Goal: Check status: Check status

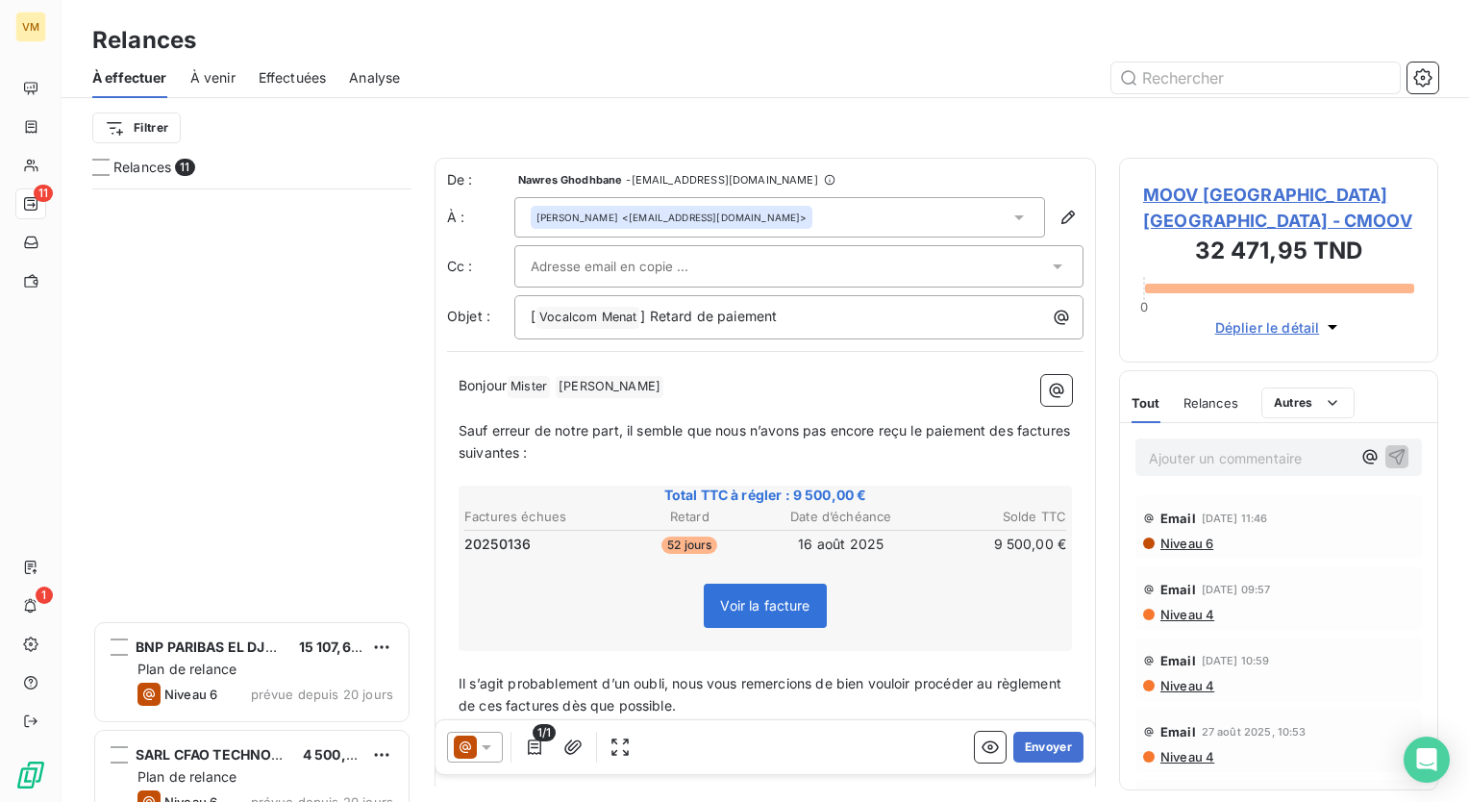
scroll to position [599, 304]
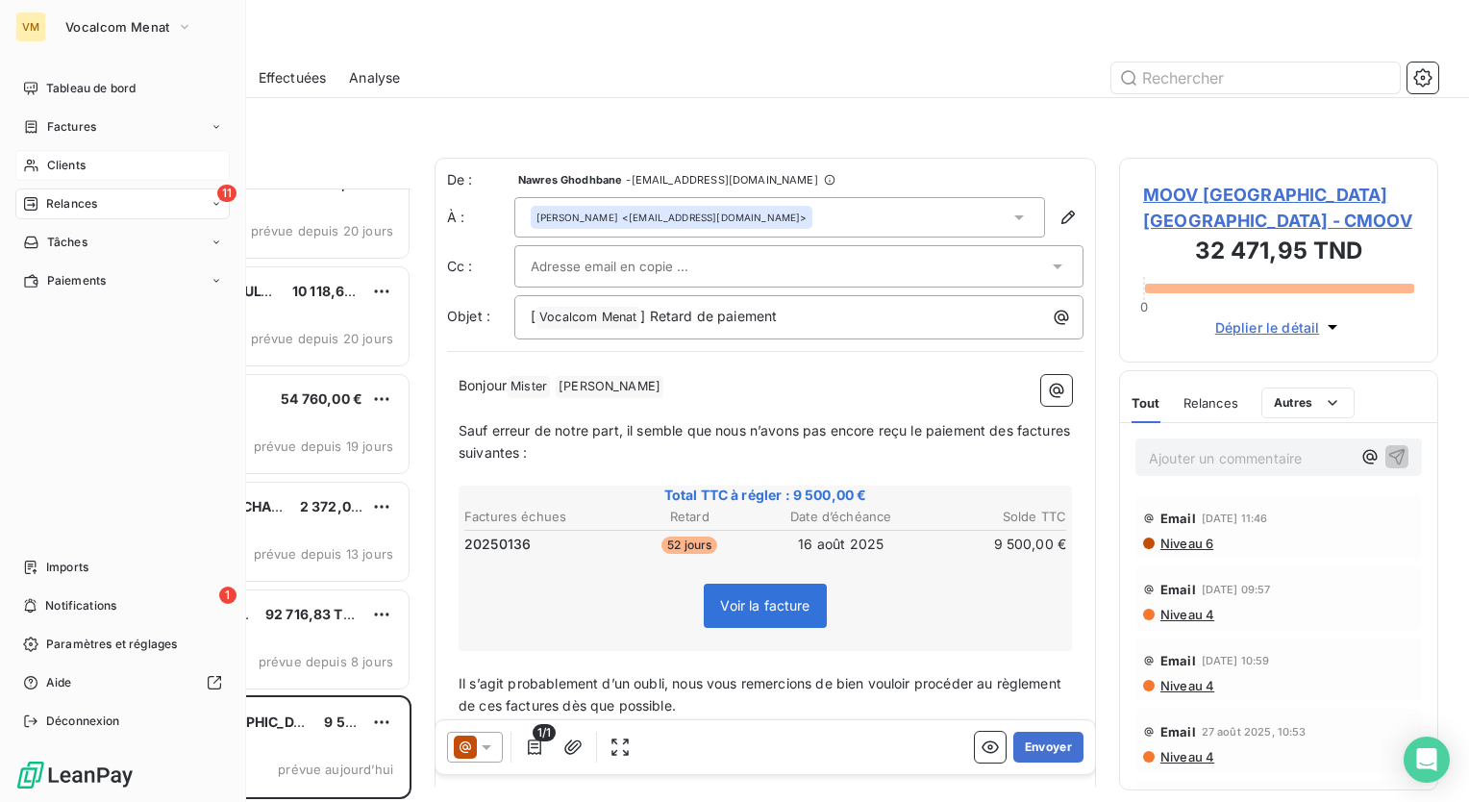
click at [33, 161] on icon at bounding box center [31, 165] width 16 height 15
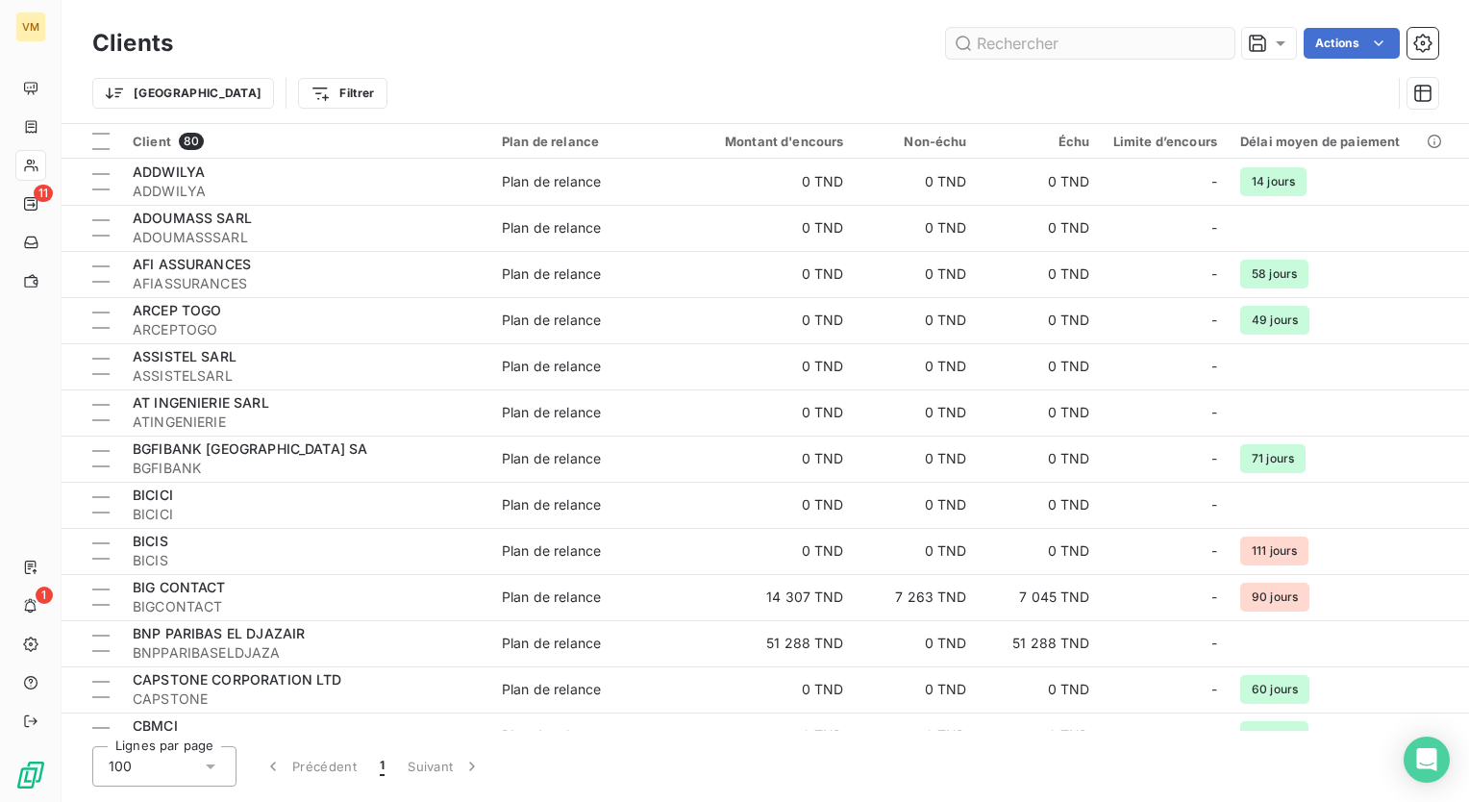
click at [1054, 32] on input "text" at bounding box center [1090, 43] width 288 height 31
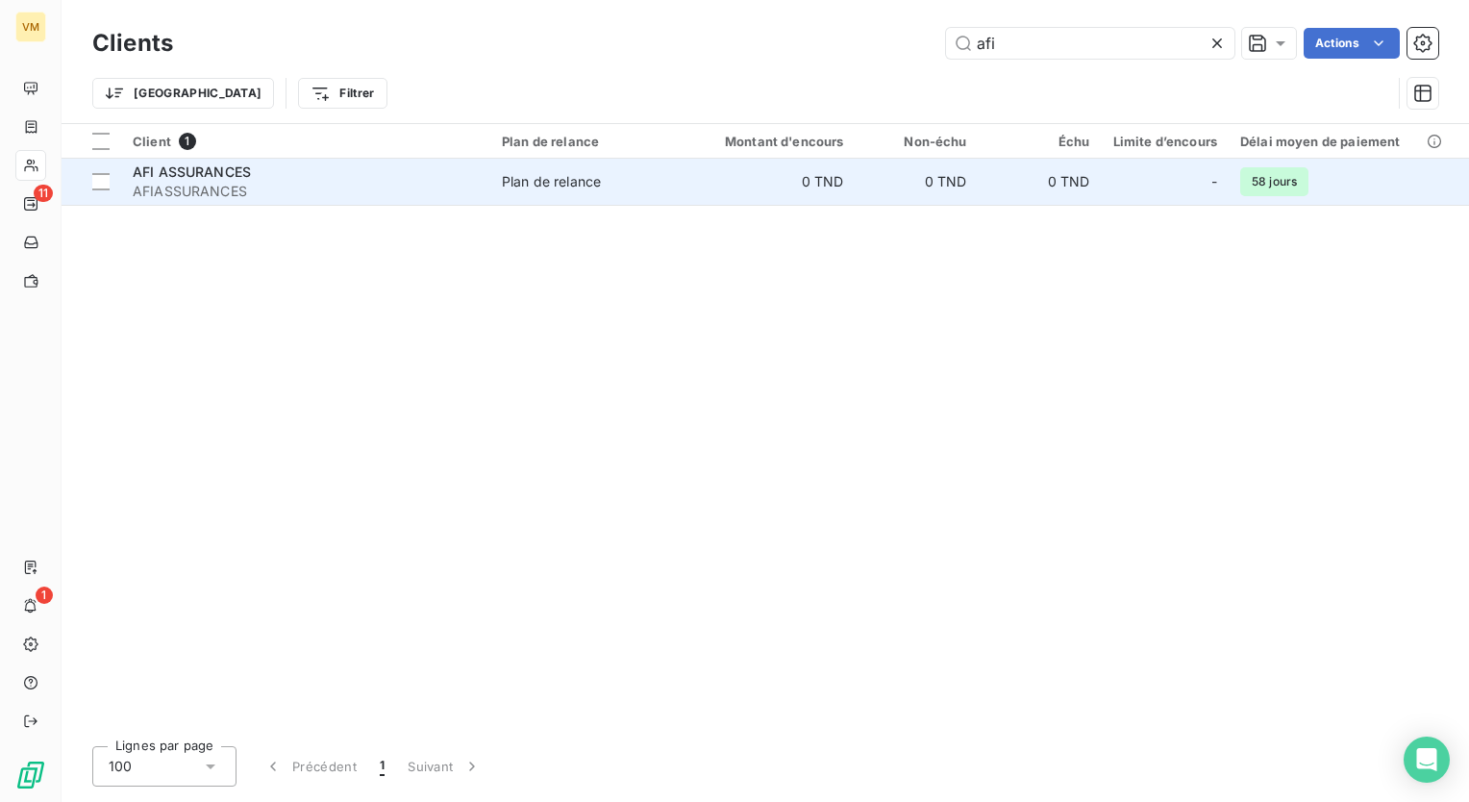
type input "afi"
click at [704, 180] on td "0 TND" at bounding box center [772, 182] width 165 height 46
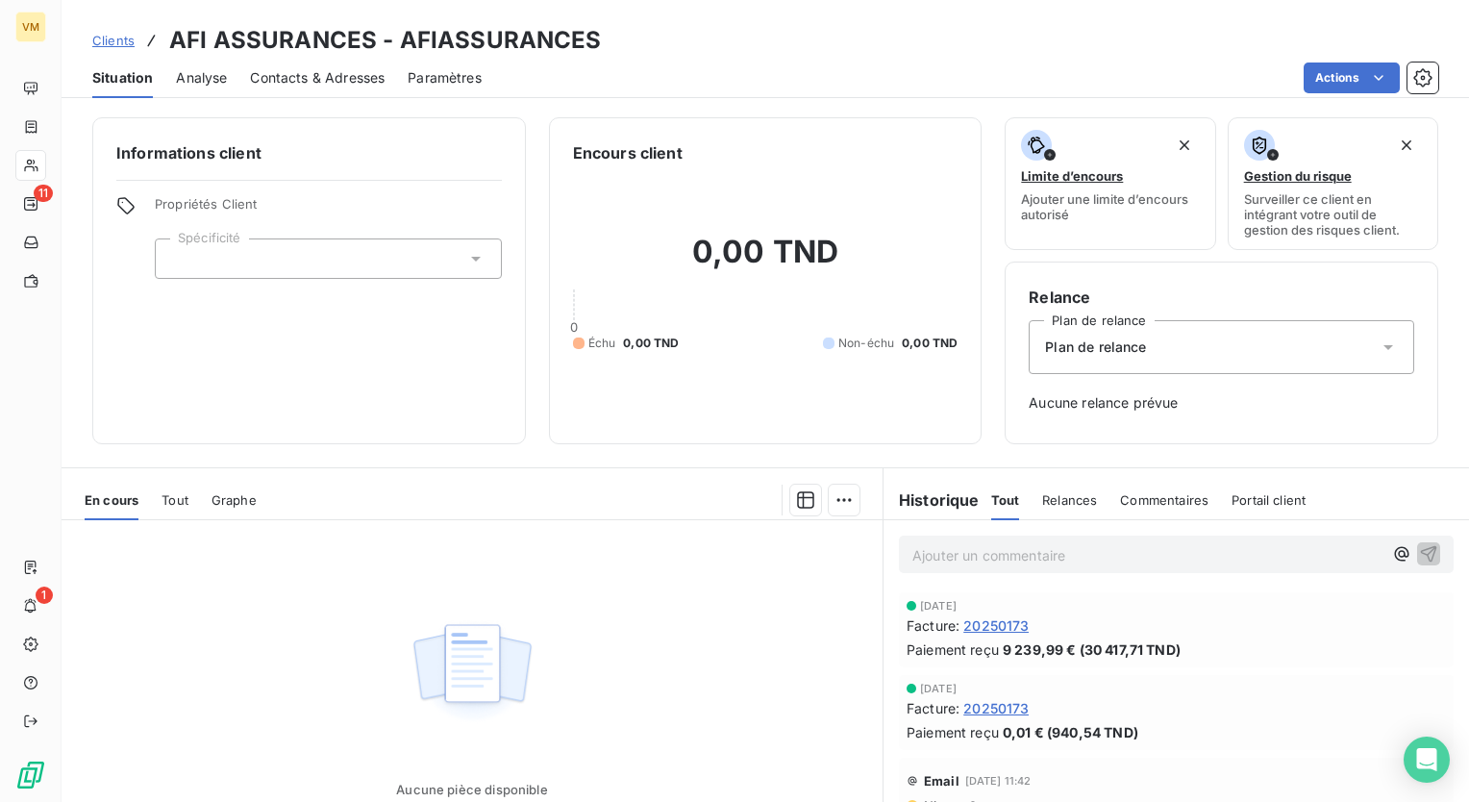
click at [350, 77] on span "Contacts & Adresses" at bounding box center [317, 77] width 135 height 19
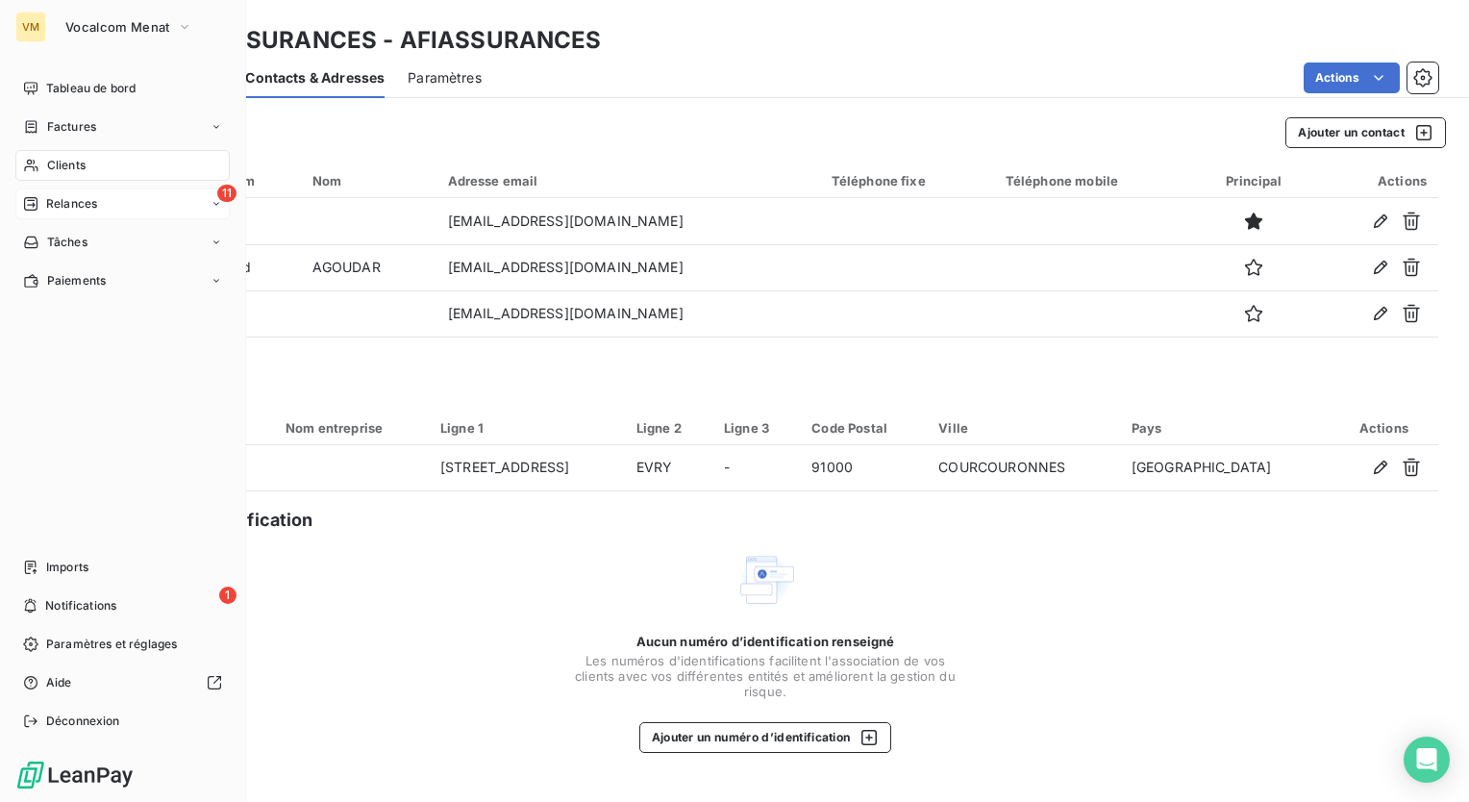
click at [38, 202] on div "Relances" at bounding box center [60, 203] width 74 height 17
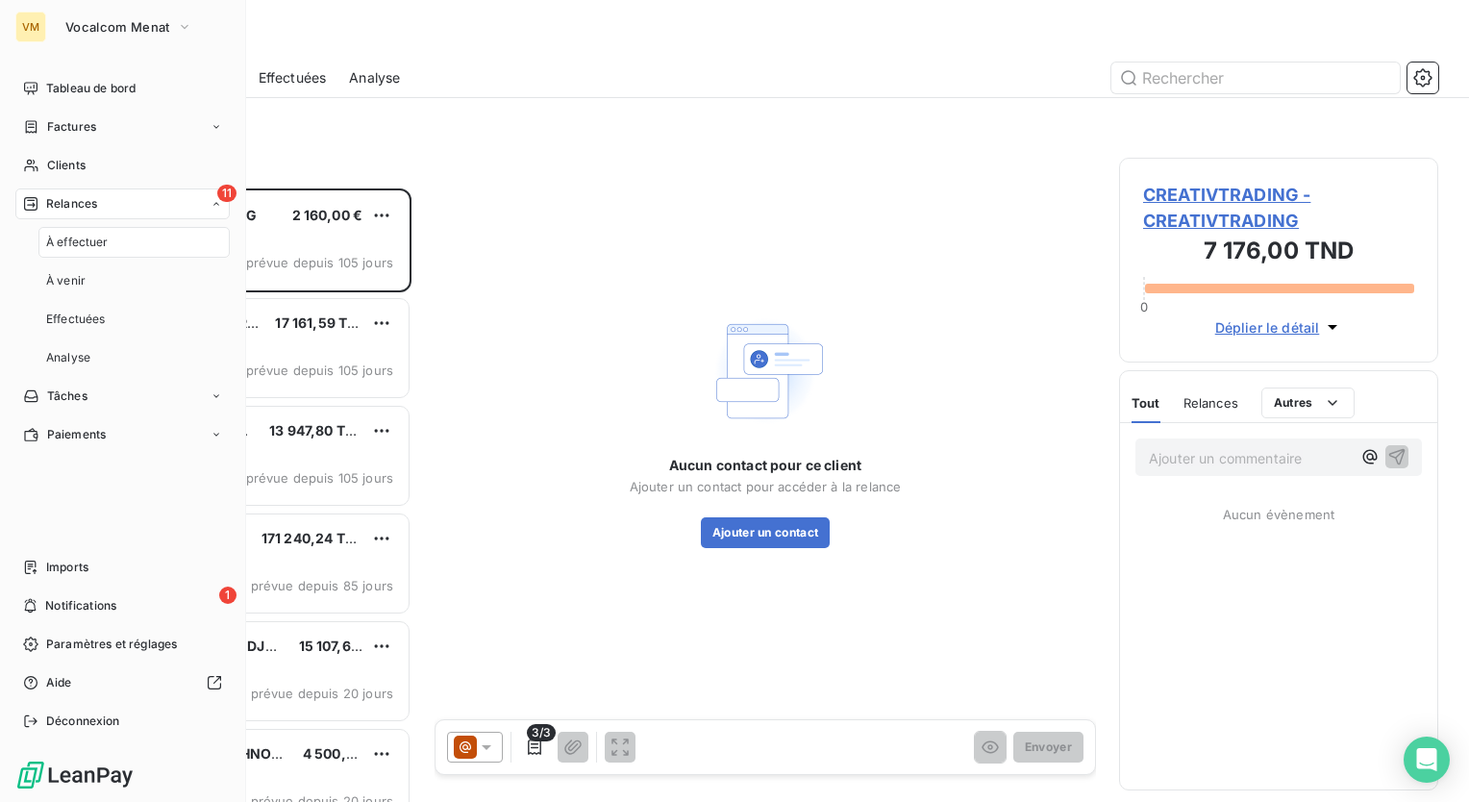
scroll to position [599, 304]
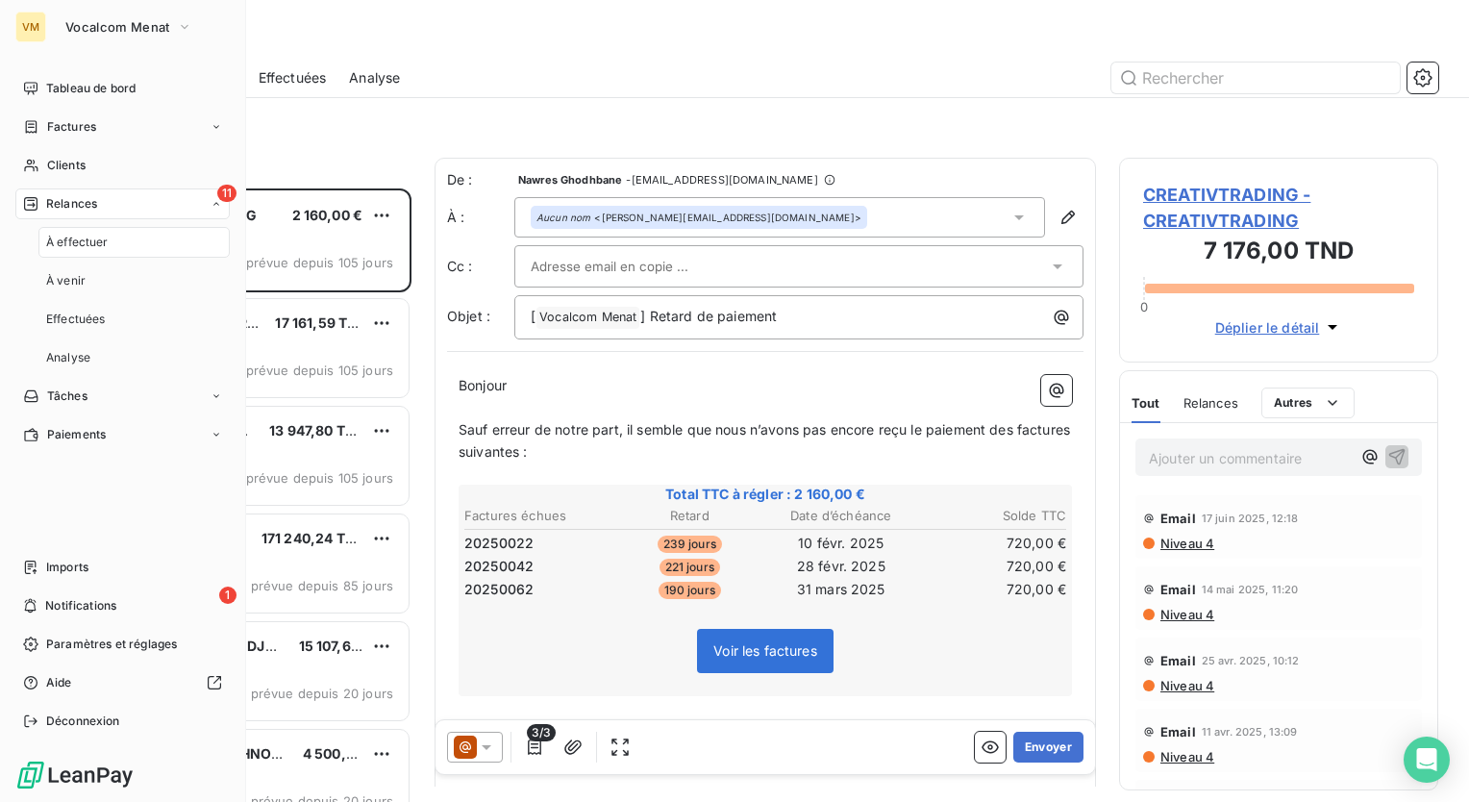
click at [82, 236] on span "À effectuer" at bounding box center [77, 242] width 62 height 17
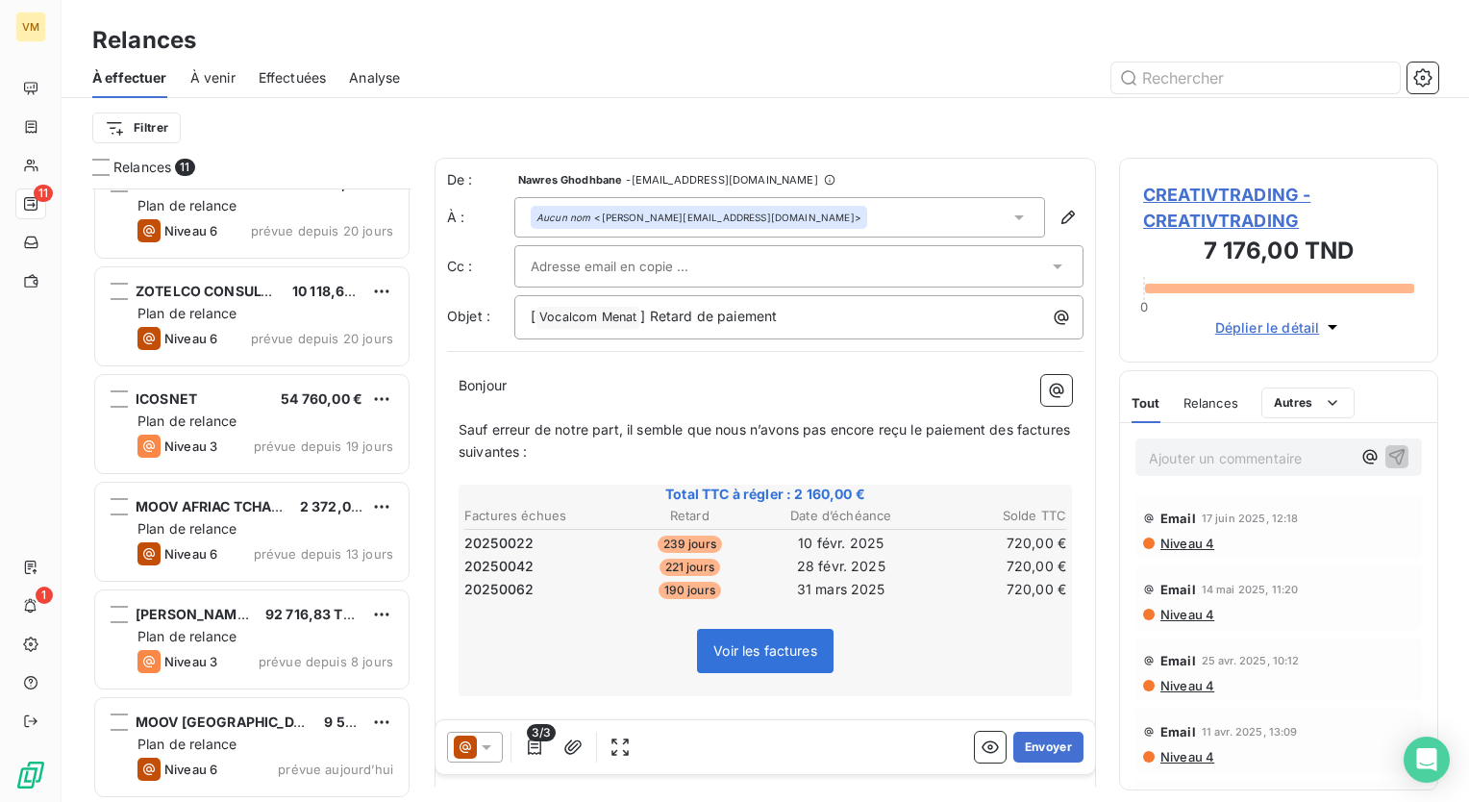
scroll to position [599, 304]
